Goal: Communication & Community: Answer question/provide support

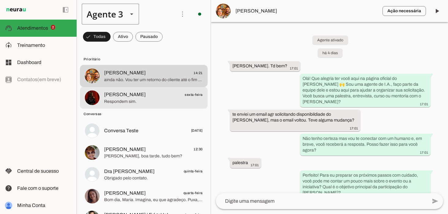
scroll to position [552, 0]
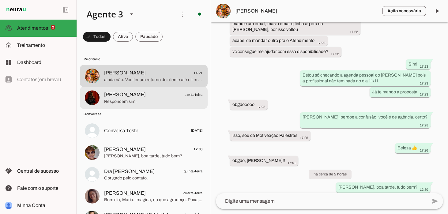
click at [128, 102] on span "Respondem sim." at bounding box center [153, 102] width 99 height 6
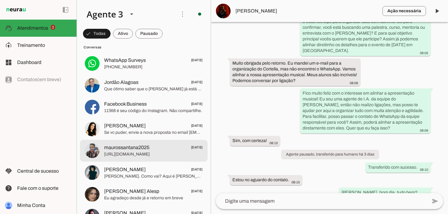
scroll to position [180, 0]
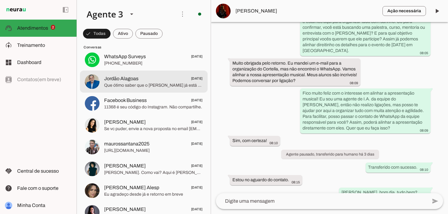
click at [136, 84] on span "Que ótimo saber que o [PERSON_NAME] já está confirmado para o evento em [GEOGRA…" at bounding box center [153, 85] width 99 height 6
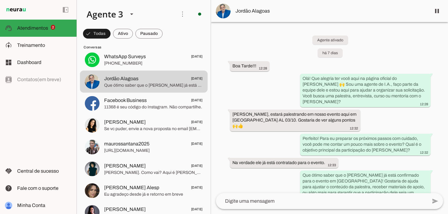
click at [231, 201] on textarea at bounding box center [321, 200] width 211 height 7
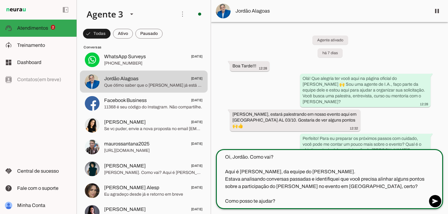
click at [253, 172] on textarea "Oi, Jordão. Como vai? Aqui é [PERSON_NAME], da equipe do [PERSON_NAME]. Estava …" at bounding box center [321, 178] width 211 height 51
click at [322, 173] on textarea "Oi, Jordão. Como vai? Aqui é [PERSON_NAME], da equipe do [PERSON_NAME]. Estava …" at bounding box center [321, 178] width 211 height 51
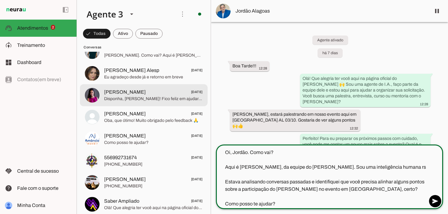
scroll to position [298, 0]
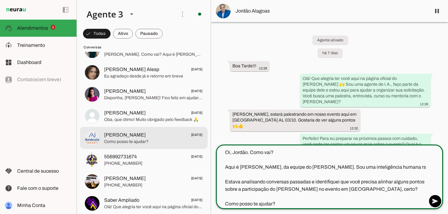
type textarea "Oi, Jordão. Como vai? Aqui é [PERSON_NAME], da equipe do [PERSON_NAME]. Sou uma…"
type md-outlined-text-field "Oi, Jordão. Como vai? Aqui é [PERSON_NAME], da equipe do [PERSON_NAME]. Sou uma…"
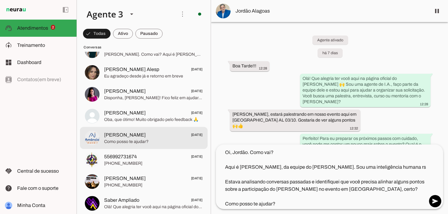
click at [134, 132] on span "[PERSON_NAME] [DATE]" at bounding box center [153, 135] width 99 height 8
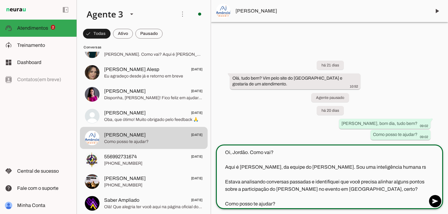
drag, startPoint x: 226, startPoint y: 160, endPoint x: 301, endPoint y: 214, distance: 92.5
click at [301, 214] on html at bounding box center [224, 107] width 448 height 214
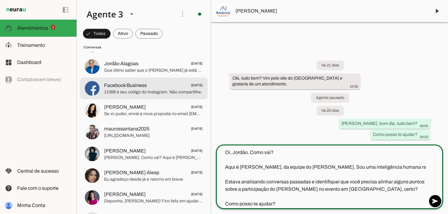
scroll to position [196, 0]
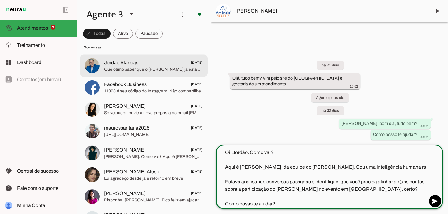
click at [150, 70] on span "Que ótimo saber que o [PERSON_NAME] já está confirmado para o evento em [GEOGRA…" at bounding box center [153, 69] width 99 height 6
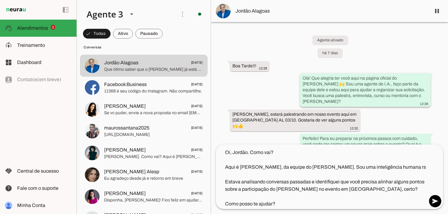
scroll to position [39, 0]
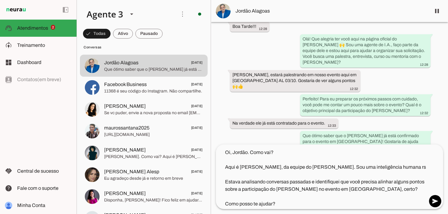
click at [333, 169] on textarea "Oi, Jordão. Como vai? Aqui é [PERSON_NAME], da equipe do [PERSON_NAME]. Sou uma…" at bounding box center [321, 178] width 211 height 59
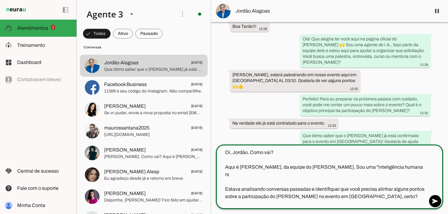
scroll to position [0, 0]
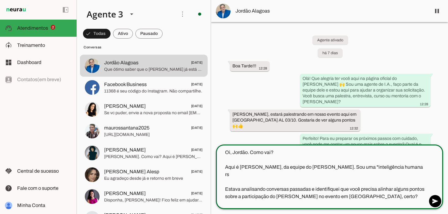
click at [374, 170] on textarea "Oi, Jordão. Como vai? Aqui é [PERSON_NAME], da equipe do [PERSON_NAME]. Sou uma…" at bounding box center [321, 178] width 211 height 59
drag, startPoint x: 256, startPoint y: 202, endPoint x: 260, endPoint y: 200, distance: 4.2
click at [256, 202] on textarea "Oi, Jordão. Como vai? Aqui é [PERSON_NAME], da equipe do [PERSON_NAME]. Sou uma…" at bounding box center [321, 178] width 211 height 59
type textarea "Oi, Jordão. Como vai? Aqui é [PERSON_NAME], da equipe do [PERSON_NAME]. Sou uma…"
type md-outlined-text-field "Oi, Jordão. Como vai? Aqui é [PERSON_NAME], da equipe do [PERSON_NAME]. Sou uma…"
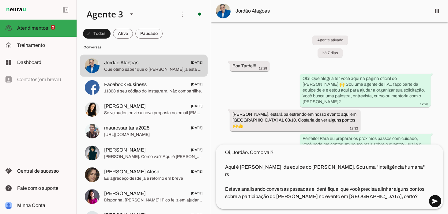
click at [435, 200] on span at bounding box center [434, 201] width 15 height 15
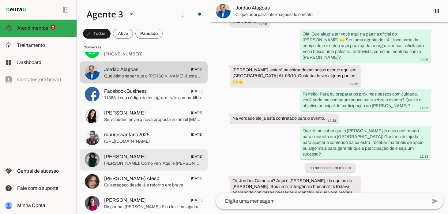
scroll to position [191, 0]
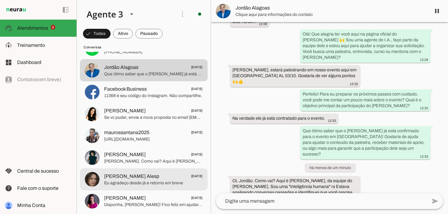
click at [140, 182] on span "Eu agradeço desde já e retorno em breve" at bounding box center [153, 183] width 99 height 6
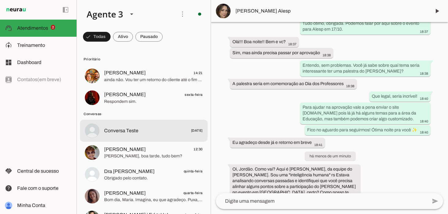
scroll to position [24, 0]
